Goal: Task Accomplishment & Management: Manage account settings

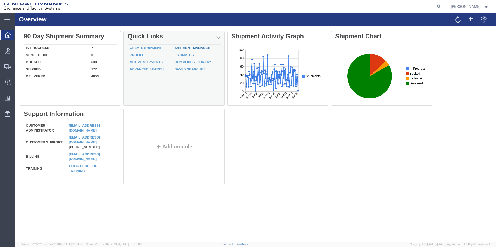
click at [194, 48] on link "Shipment Manager" at bounding box center [192, 48] width 36 height 4
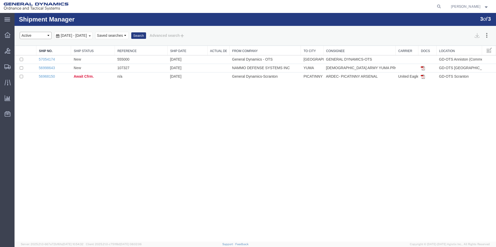
click at [48, 37] on select "Select status Active All Shipments Approved Booked Canceled Delivered Denied Ne…" at bounding box center [36, 35] width 32 height 7
select select "CANCELED"
click at [20, 32] on select "Select status Active All Shipments Approved Booked Canceled Delivered Denied Ne…" at bounding box center [36, 35] width 32 height 7
click at [91, 36] on b at bounding box center [90, 36] width 2 height 1
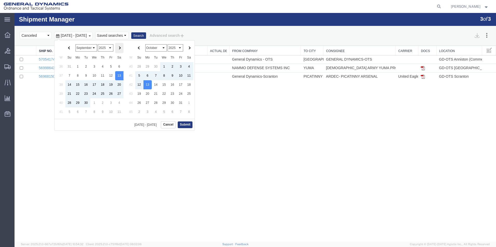
click at [118, 50] on th at bounding box center [119, 48] width 8 height 10
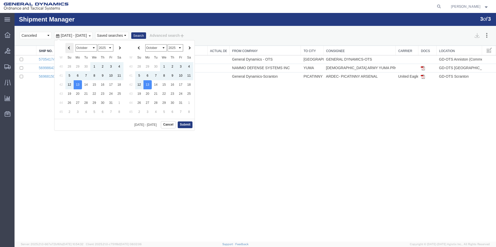
click at [69, 49] on span at bounding box center [69, 48] width 3 height 3
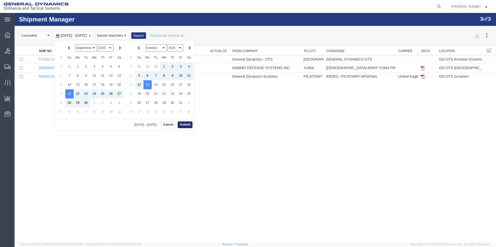
click at [183, 126] on button "Submit" at bounding box center [185, 125] width 15 height 6
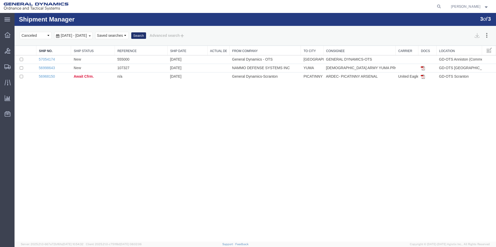
click at [146, 36] on button "Search" at bounding box center [138, 35] width 15 height 7
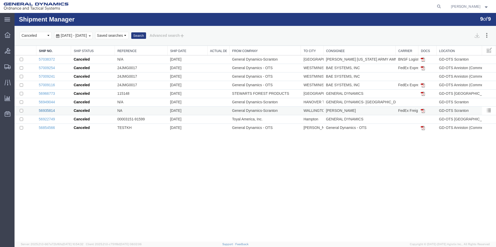
click at [51, 111] on link "56935814" at bounding box center [47, 111] width 16 height 4
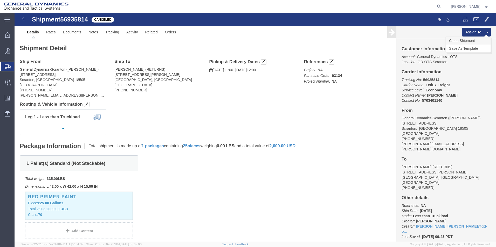
click link "Clone Shipment"
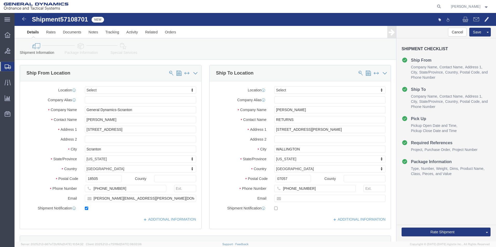
select select
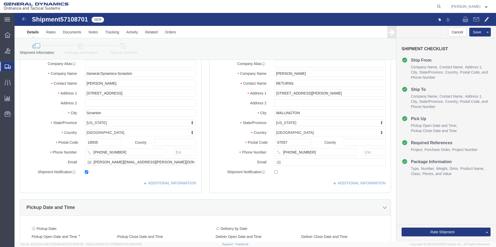
scroll to position [104, 0]
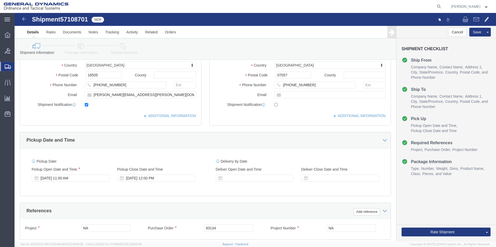
click icon
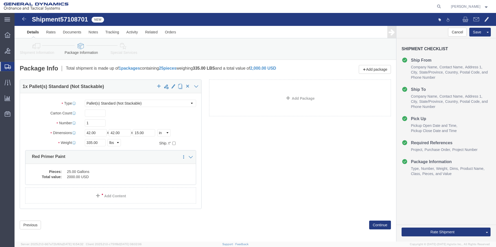
click icon
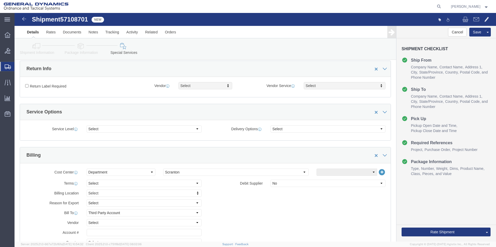
scroll to position [104, 0]
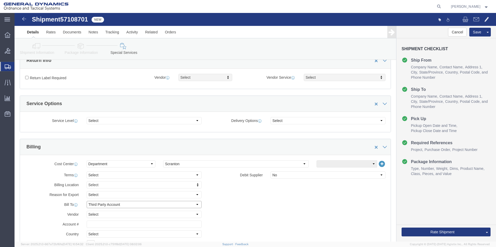
click select "Select Recipient Account Sender/Shipper Third Party Account"
select select "SHIP"
click select "Select Recipient Account Sender/Shipper Third Party Account"
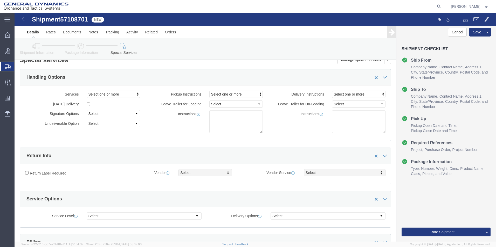
scroll to position [0, 0]
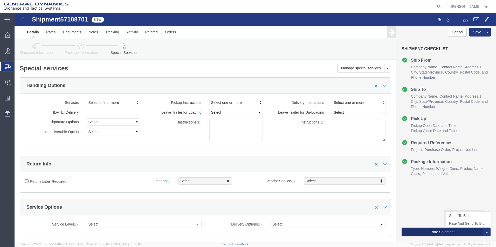
click button "Rate Shipment"
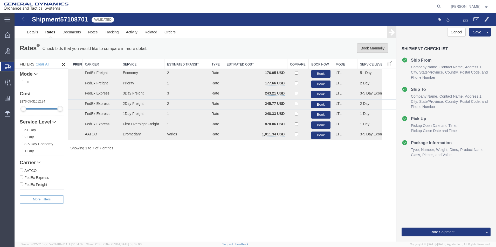
click at [364, 48] on button "Book Manually" at bounding box center [373, 48] width 32 height 9
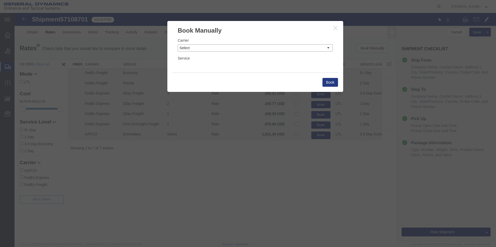
click at [329, 48] on select "Select Add New Carrier (and default service) AATCO Airgas - pick up BDS PICK UP…" at bounding box center [255, 47] width 155 height 7
select select "79"
click at [178, 44] on select "Select Add New Carrier (and default service) AATCO Airgas - pick up BDS PICK UP…" at bounding box center [255, 47] width 155 height 7
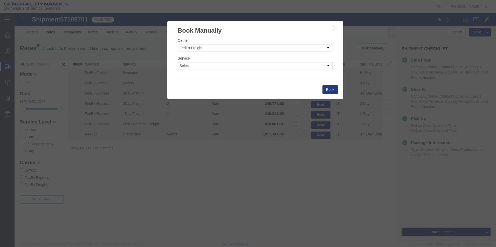
click at [326, 67] on select "Select Economy Expedited Extended Regional Fedex Freight Economy Fedex Freight …" at bounding box center [255, 65] width 155 height 7
select select "1347"
click at [178, 62] on select "Select Economy Expedited Extended Regional Fedex Freight Economy Fedex Freight …" at bounding box center [255, 65] width 155 height 7
click at [326, 92] on button "Book" at bounding box center [330, 89] width 16 height 9
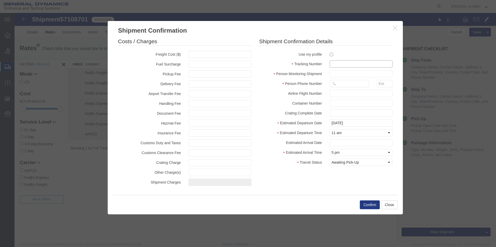
click at [333, 64] on input "text" at bounding box center [361, 63] width 63 height 7
type input "57108701"
click at [337, 76] on input "text" at bounding box center [361, 73] width 63 height 7
type input "[PERSON_NAME]"
click at [341, 83] on input "text" at bounding box center [349, 83] width 39 height 7
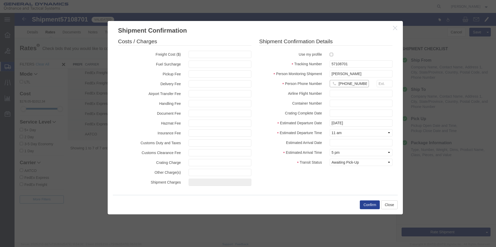
type input "[PHONE_NUMBER]"
click at [366, 204] on button "Confirm" at bounding box center [370, 205] width 20 height 9
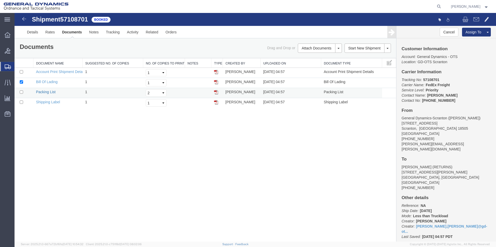
click at [53, 91] on link "Packing List" at bounding box center [45, 92] width 19 height 4
click at [38, 82] on link "Bill Of Lading" at bounding box center [47, 82] width 22 height 4
click at [24, 19] on img at bounding box center [24, 19] width 6 height 6
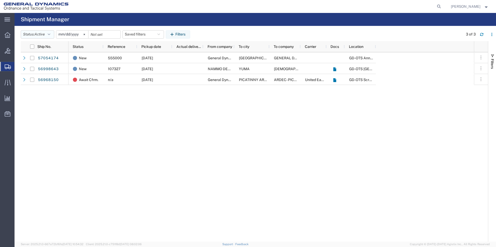
click at [52, 33] on button "Status: Active" at bounding box center [37, 34] width 33 height 8
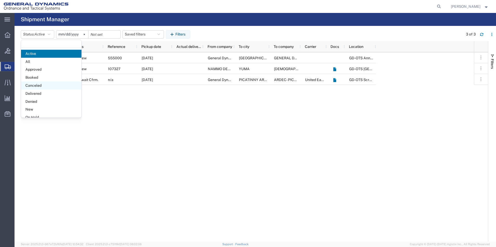
click at [37, 84] on span "Canceled" at bounding box center [51, 86] width 60 height 8
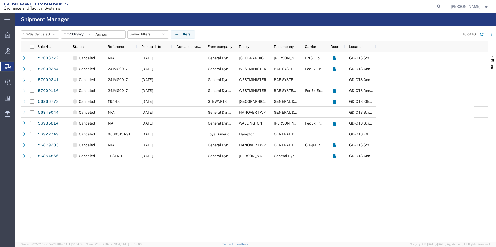
click at [78, 36] on input "[DATE]" at bounding box center [77, 35] width 32 height 8
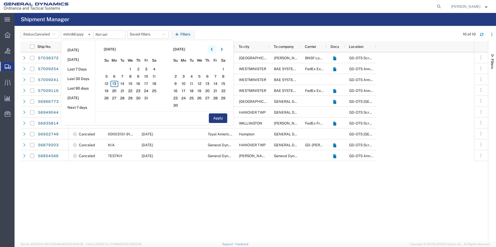
click at [213, 51] on icon "button" at bounding box center [212, 50] width 2 height 4
click at [116, 85] on span "15" at bounding box center [114, 84] width 8 height 6
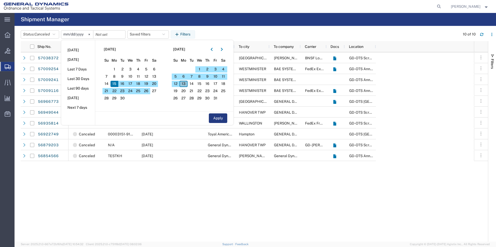
click at [186, 83] on span "13" at bounding box center [183, 84] width 8 height 6
click at [222, 118] on button "Apply" at bounding box center [218, 119] width 18 height 10
type input "[DATE]"
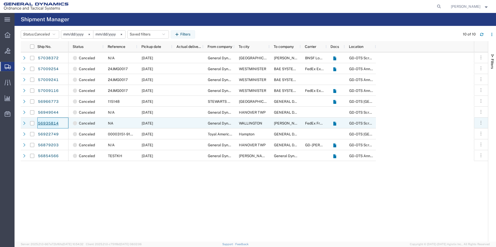
click at [54, 124] on link "56935814" at bounding box center [48, 123] width 21 height 8
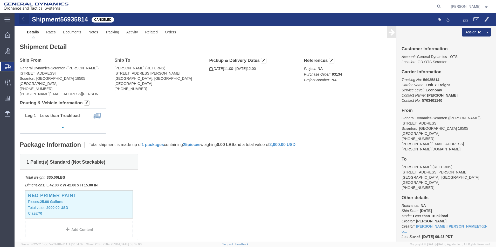
click img
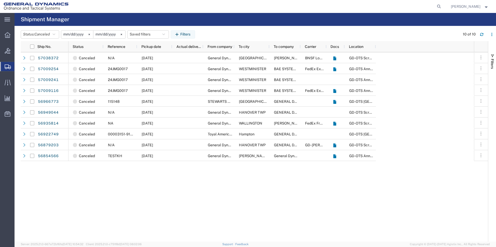
click at [0, 0] on span "Shipment Manager" at bounding box center [0, 0] width 0 height 0
click at [18, 67] on span "Shipments" at bounding box center [16, 66] width 4 height 10
click at [269, 209] on div "Canceled N/A [DATE] General Dynamics-[GEOGRAPHIC_DATA] [GEOGRAPHIC_DATA] [PERSO…" at bounding box center [270, 147] width 405 height 190
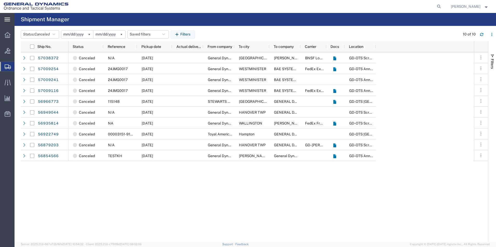
click at [5, 18] on icon at bounding box center [7, 20] width 6 height 4
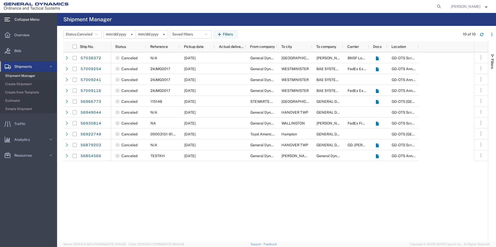
click at [20, 76] on span "Shipment Manager" at bounding box center [29, 76] width 48 height 10
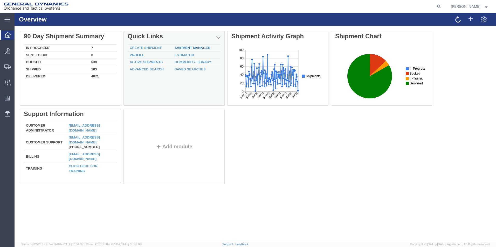
click at [189, 48] on link "Shipment Manager" at bounding box center [192, 48] width 36 height 4
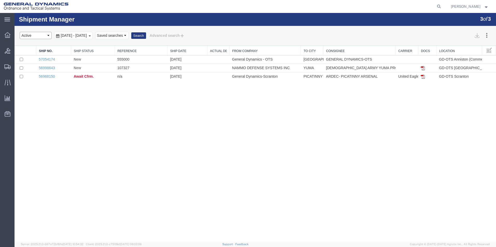
click at [48, 36] on select "Select status Active All Shipments Approved Booked Canceled Delivered Denied Ne…" at bounding box center [36, 35] width 32 height 7
select select "ALL"
click at [20, 32] on select "Select status Active All Shipments Approved Booked Canceled Delivered Denied Ne…" at bounding box center [36, 35] width 32 height 7
click at [93, 38] on div "[DATE] - [DATE]" at bounding box center [73, 35] width 38 height 7
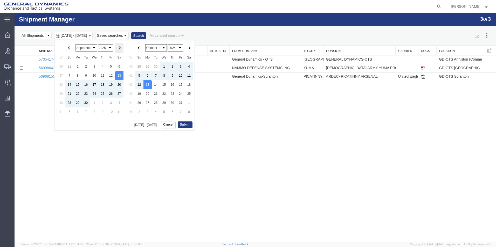
click at [121, 47] on th at bounding box center [119, 48] width 8 height 10
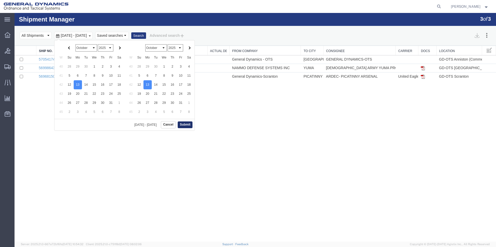
click at [189, 125] on button "Submit" at bounding box center [185, 125] width 15 height 6
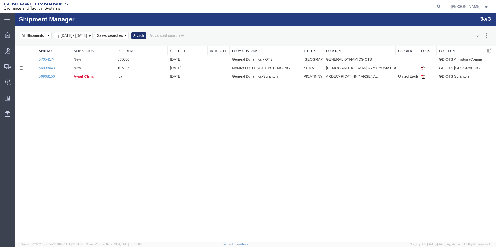
click at [146, 36] on button "Search" at bounding box center [138, 35] width 15 height 7
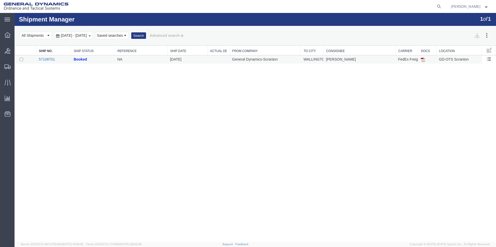
click at [47, 59] on link "57108701" at bounding box center [47, 59] width 16 height 4
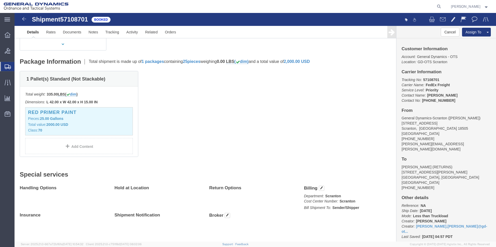
scroll to position [87, 0]
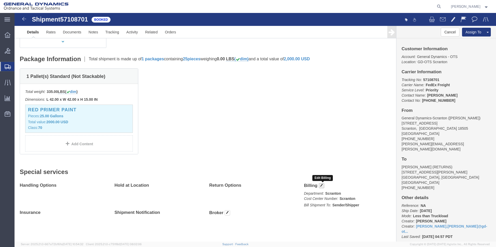
click button "button"
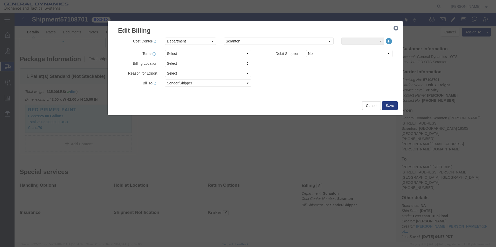
click div "Billing Location Select Select My Profile Location GD-OTS Anniston (Commerce) G…"
click select "Select Recipient Account Sender/Shipper Third Party Account"
select select "RCPN"
click select "Select Recipient Account Sender/Shipper Third Party Account"
type input "[PERSON_NAME]"
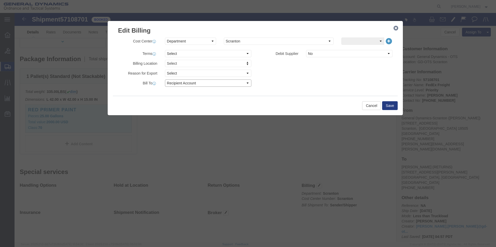
type input "[STREET_ADDRESS][PERSON_NAME]"
select select "US"
select select "NJ"
type input "[PHONE_NUMBER]"
type input "RETURNS"
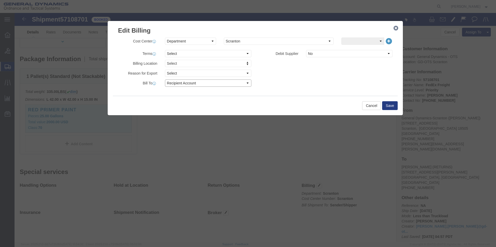
type input "WALLINGTON"
type input "07057"
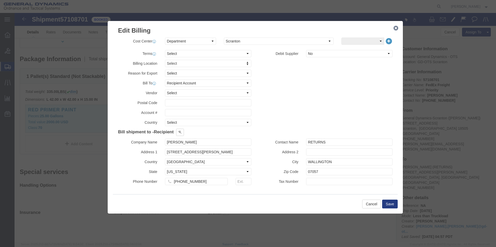
click div "Billing Location Select Select My Profile Location GD-OTS Anniston (Commerce) G…"
click button "Save"
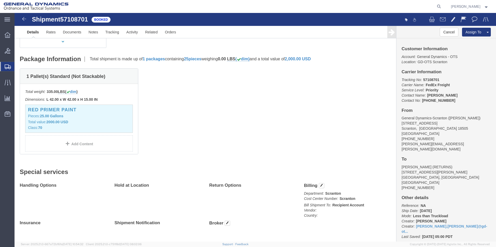
scroll to position [0, 0]
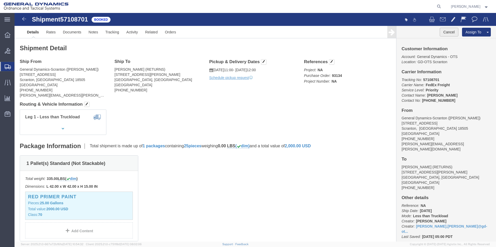
click button "Cancel"
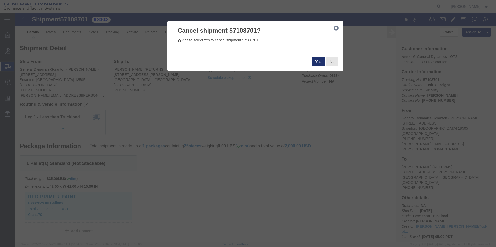
click button "Yes"
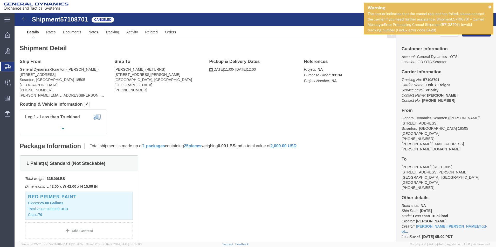
click at [473, 35] on div "Warning The carrier indicates that the cancel request has failed, please contac…" at bounding box center [429, 21] width 130 height 36
click at [490, 6] on icon at bounding box center [489, 6] width 3 height 3
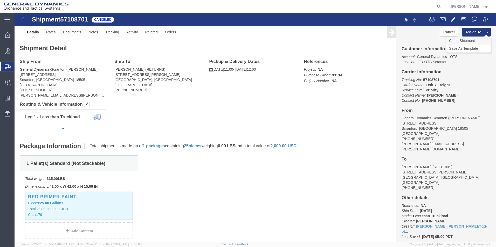
click link "Clone Shipment"
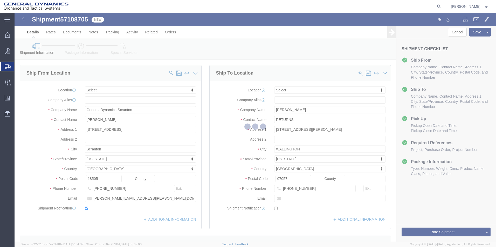
select select
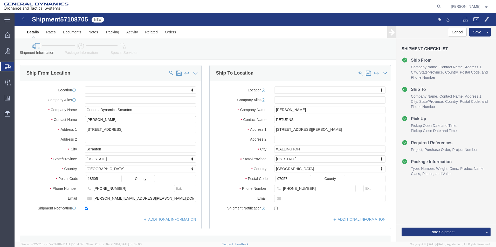
drag, startPoint x: 95, startPoint y: 107, endPoint x: 67, endPoint y: 107, distance: 28.0
click div "[PERSON_NAME]"
type input "Robert Getz"
click input "[PERSON_NAME][EMAIL_ADDRESS][PERSON_NAME][DOMAIN_NAME]"
drag, startPoint x: 99, startPoint y: 185, endPoint x: 79, endPoint y: 185, distance: 20.2
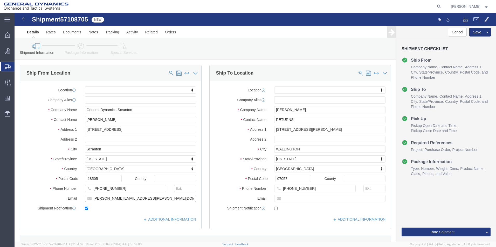
click input "[PERSON_NAME][EMAIL_ADDRESS][PERSON_NAME][DOMAIN_NAME]"
click input "shipping@gd-ots.com"
type input "shippingscranton@gd-ots.com"
click icon
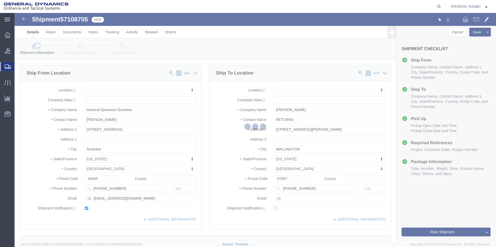
select select
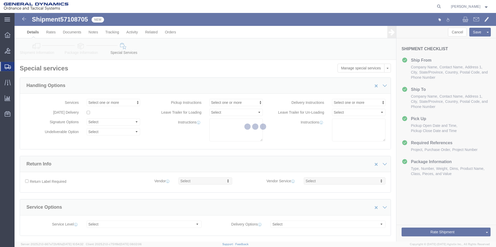
select select "DEPARTMENT"
select select "1763981"
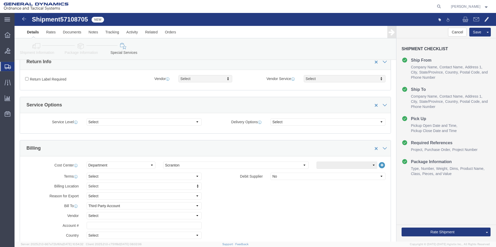
scroll to position [104, 0]
click select "Select Recipient Account Sender/Shipper Third Party Account"
select select "RCPN"
click select "Select Recipient Account Sender/Shipper Third Party Account"
type input "[PERSON_NAME]"
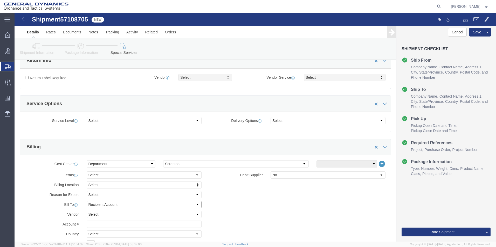
type input "[STREET_ADDRESS][PERSON_NAME]"
select select "US"
select select "NJ"
type input "[PHONE_NUMBER]"
type input "RETURNS"
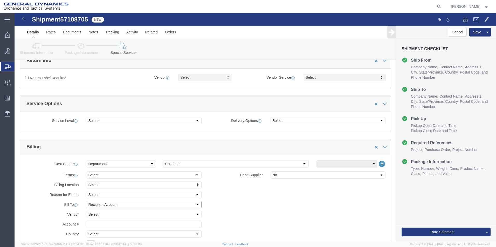
type input "WALLINGTON"
type input "07057"
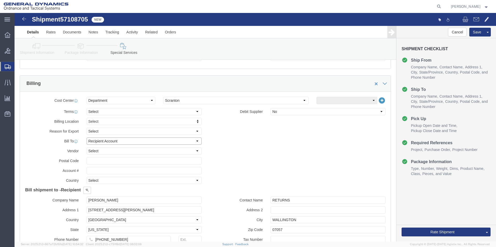
scroll to position [130, 0]
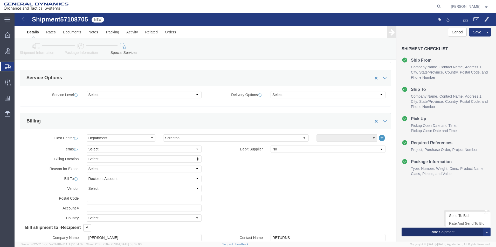
click button "Rate Shipment"
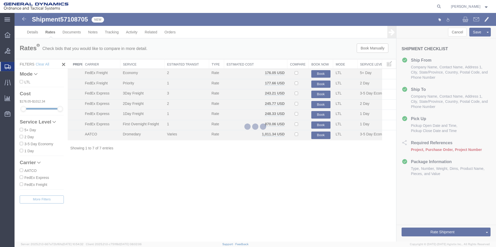
scroll to position [0, 0]
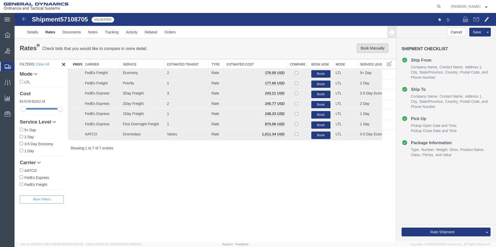
click at [380, 47] on button "Book Manually" at bounding box center [373, 48] width 32 height 9
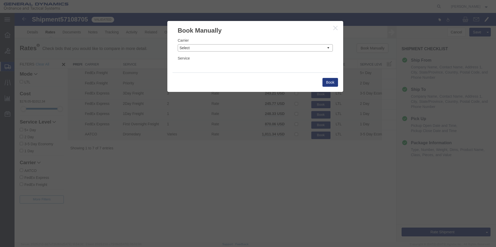
click at [274, 46] on select "Select Add New Carrier (and default service) AATCO Airgas - pick up BDS PICK UP…" at bounding box center [255, 47] width 155 height 7
select select "79"
click at [178, 44] on select "Select Add New Carrier (and default service) AATCO Airgas - pick up BDS PICK UP…" at bounding box center [255, 47] width 155 height 7
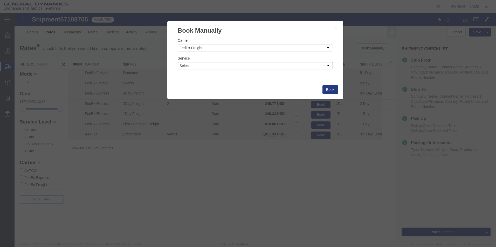
click at [322, 66] on select "Select Economy Expedited Extended Regional Fedex Freight Economy Fedex Freight …" at bounding box center [255, 65] width 155 height 7
select select "1347"
click at [178, 62] on select "Select Economy Expedited Extended Regional Fedex Freight Economy Fedex Freight …" at bounding box center [255, 65] width 155 height 7
click at [328, 90] on button "Book" at bounding box center [330, 89] width 16 height 9
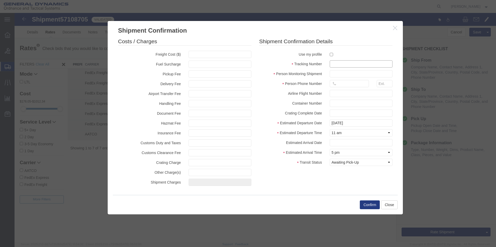
click at [335, 61] on input "text" at bounding box center [361, 63] width 63 height 7
type input "57108705"
click at [335, 74] on input "text" at bounding box center [361, 73] width 63 height 7
type input "Robert Getz"
type input "272-772-6077"
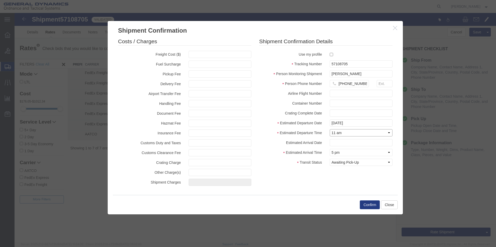
click at [344, 131] on select "Select Midnight 1 am 2 am 3 am 4 am 5 am 6 am 7 am 8 am 9 am 10 am 11 am 12 Noo…" at bounding box center [361, 132] width 63 height 7
select select "1300"
click at [330, 129] on select "Select Midnight 1 am 2 am 3 am 4 am 5 am 6 am 7 am 8 am 9 am 10 am 11 am 12 Noo…" at bounding box center [361, 132] width 63 height 7
click at [366, 207] on button "Confirm" at bounding box center [370, 205] width 20 height 9
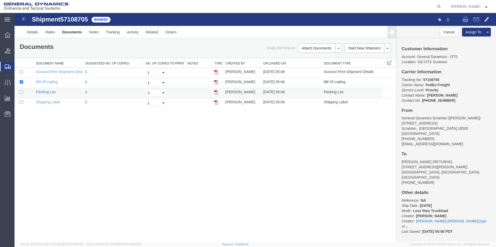
click at [45, 90] on link "Packing List" at bounding box center [45, 92] width 19 height 4
click at [48, 81] on link "Bill Of Lading" at bounding box center [47, 82] width 22 height 4
